Goal: Information Seeking & Learning: Find specific fact

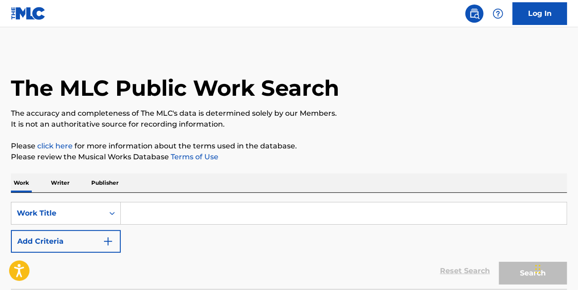
click at [127, 211] on input "Search Form" at bounding box center [344, 214] width 446 height 22
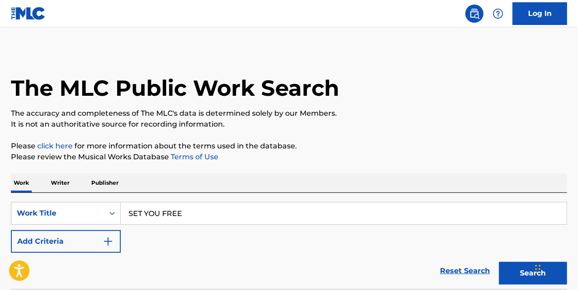
type input "SET YOU FREE"
click at [499, 262] on button "Search" at bounding box center [533, 273] width 68 height 23
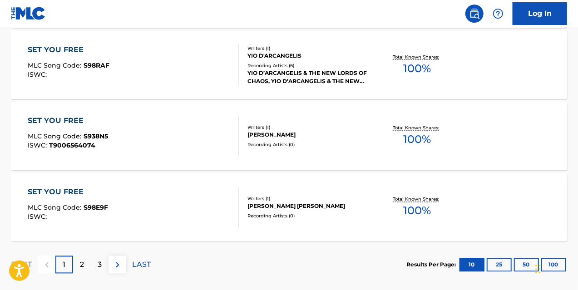
scroll to position [817, 0]
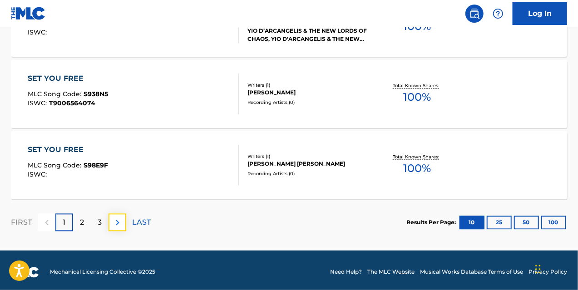
click at [111, 227] on button at bounding box center [118, 223] width 18 height 18
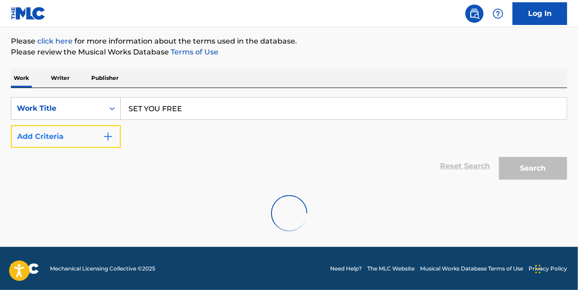
click at [114, 139] on button "Add Criteria" at bounding box center [66, 136] width 110 height 23
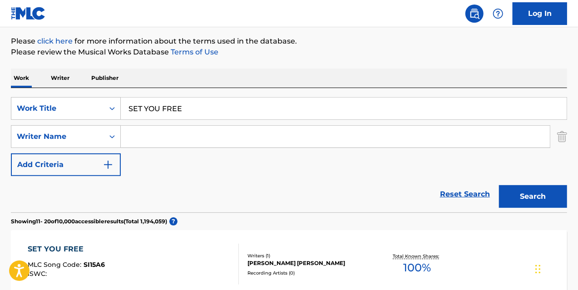
click at [134, 140] on input "Search Form" at bounding box center [335, 137] width 429 height 22
click at [499, 185] on button "Search" at bounding box center [533, 196] width 68 height 23
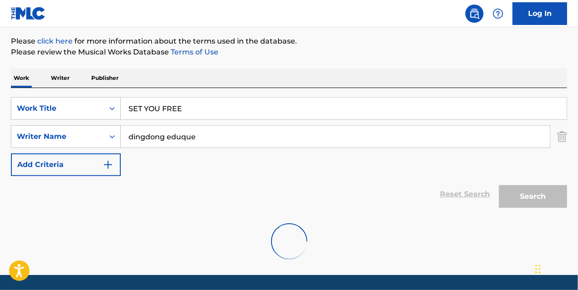
scroll to position [104, 0]
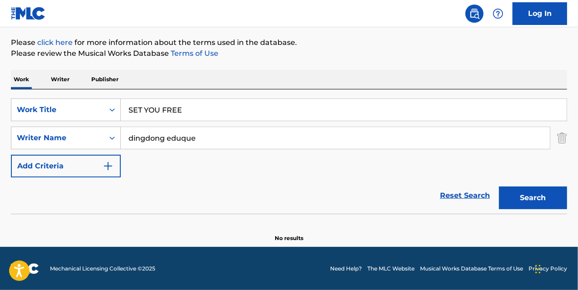
drag, startPoint x: 171, startPoint y: 141, endPoint x: 223, endPoint y: 141, distance: 52.2
click at [222, 141] on input "dingdong eduque" at bounding box center [335, 138] width 429 height 22
click at [499, 187] on button "Search" at bounding box center [533, 198] width 68 height 23
drag, startPoint x: 223, startPoint y: 141, endPoint x: 134, endPoint y: 143, distance: 88.6
click at [134, 143] on input "dingdong" at bounding box center [335, 138] width 429 height 22
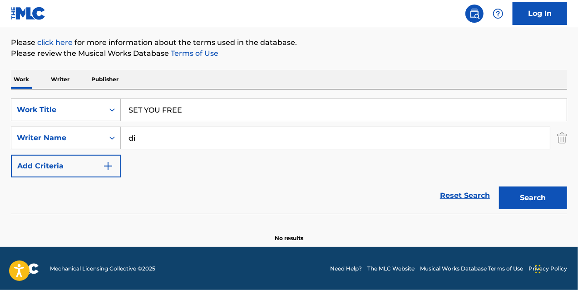
type input "d"
click at [499, 198] on button "Search" at bounding box center [533, 198] width 68 height 23
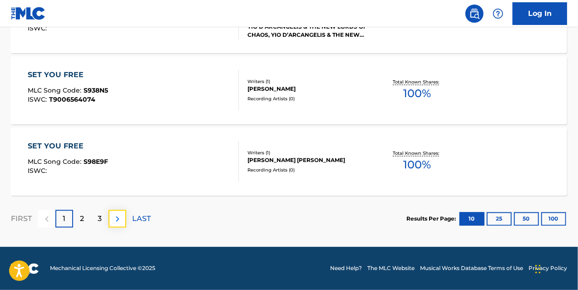
click at [121, 225] on button at bounding box center [118, 219] width 18 height 18
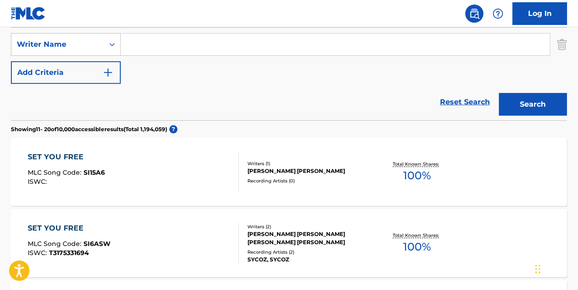
scroll to position [123, 0]
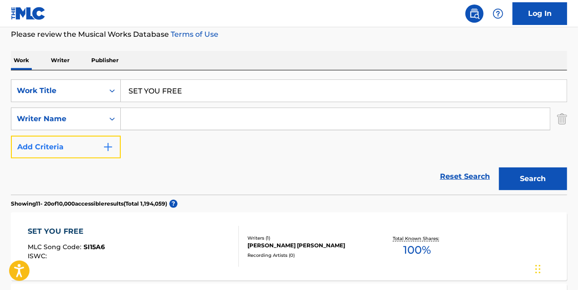
click at [54, 144] on button "Add Criteria" at bounding box center [66, 147] width 110 height 23
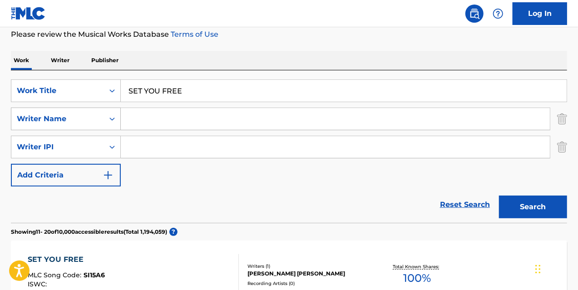
click at [67, 125] on div "Writer Name" at bounding box center [57, 118] width 93 height 17
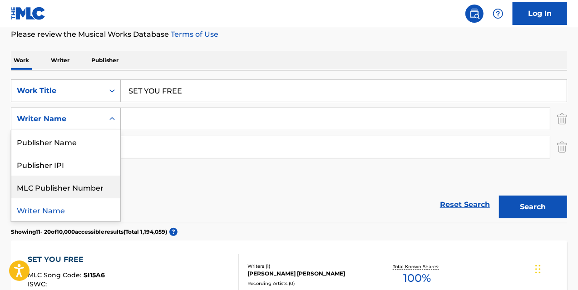
click at [170, 169] on div "SearchWithCriteria20585bfb-6eff-4ba5-9338-52b5d4df2ec1 Work Title SET YOU FREE …" at bounding box center [289, 132] width 556 height 107
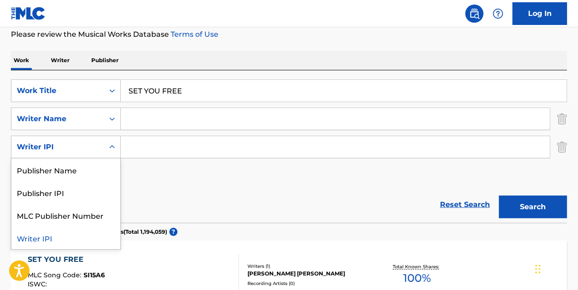
click at [72, 154] on div "Writer IPI" at bounding box center [57, 146] width 93 height 17
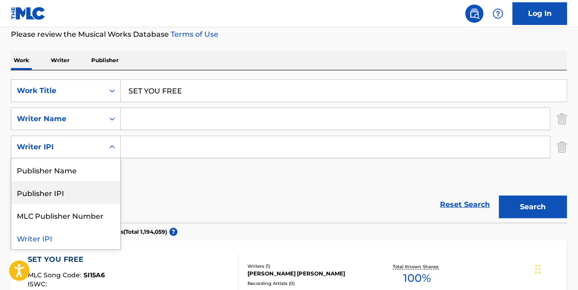
click at [170, 175] on div "SearchWithCriteria20585bfb-6eff-4ba5-9338-52b5d4df2ec1 Work Title SET YOU FREE …" at bounding box center [289, 132] width 556 height 107
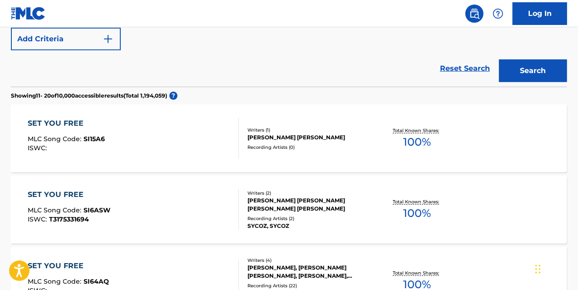
scroll to position [304, 0]
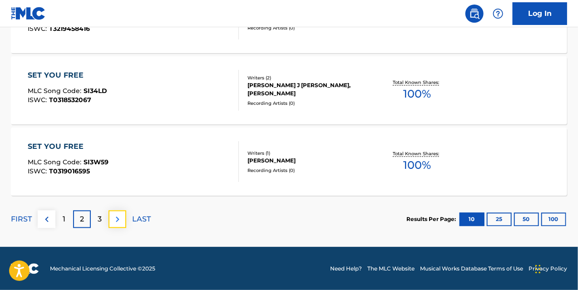
click at [119, 227] on button at bounding box center [118, 219] width 18 height 18
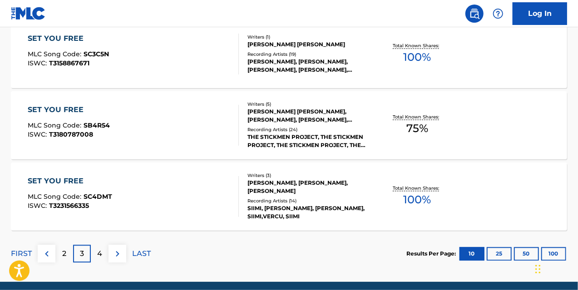
scroll to position [877, 0]
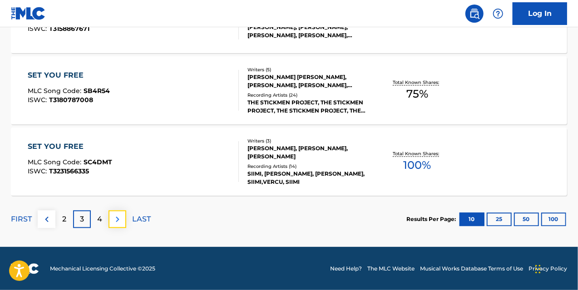
click at [115, 216] on img at bounding box center [117, 219] width 11 height 11
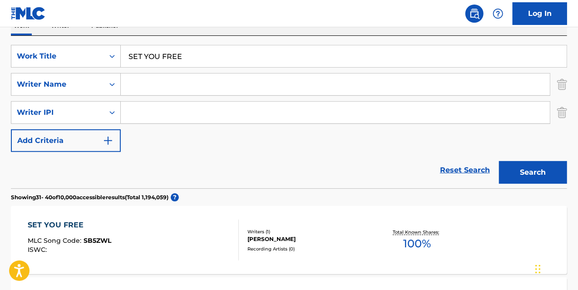
scroll to position [151, 0]
